Goal: Find specific page/section: Find specific page/section

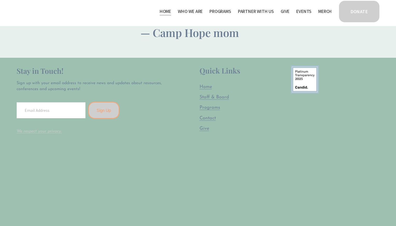
scroll to position [1270, 0]
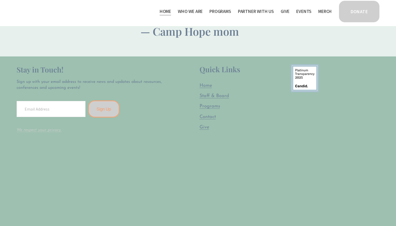
click at [218, 94] on span "Staff & Board" at bounding box center [215, 96] width 30 height 5
click at [0, 0] on span "Work With Us" at bounding box center [0, 0] width 0 height 0
